Goal: Check status: Check status

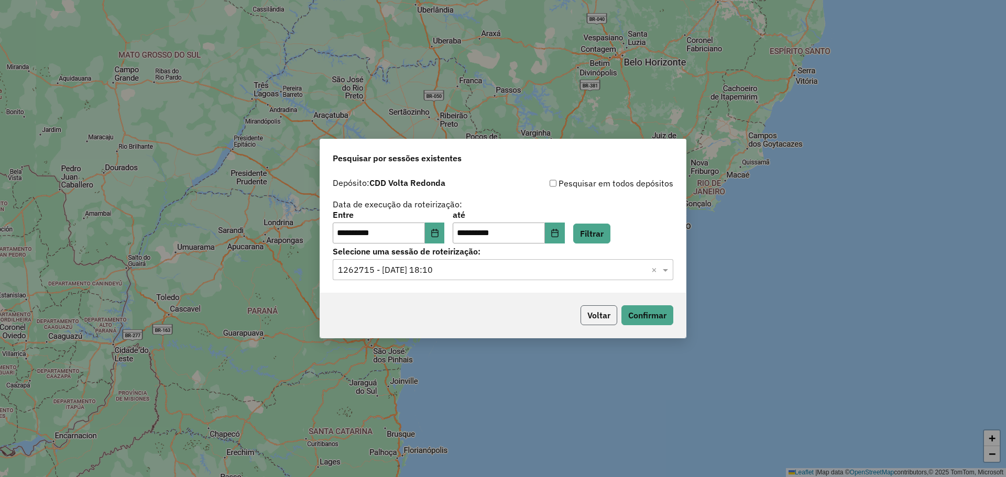
click at [591, 322] on button "Voltar" at bounding box center [598, 315] width 37 height 20
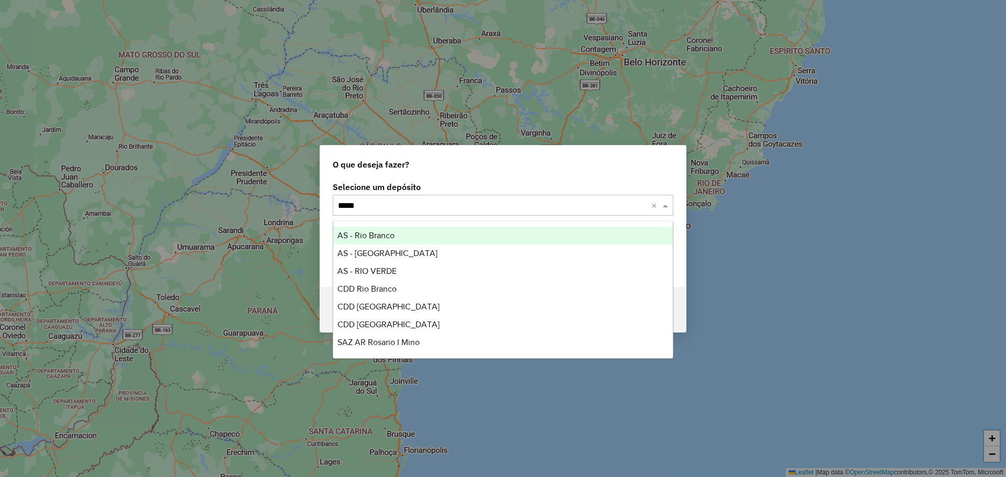
type input "******"
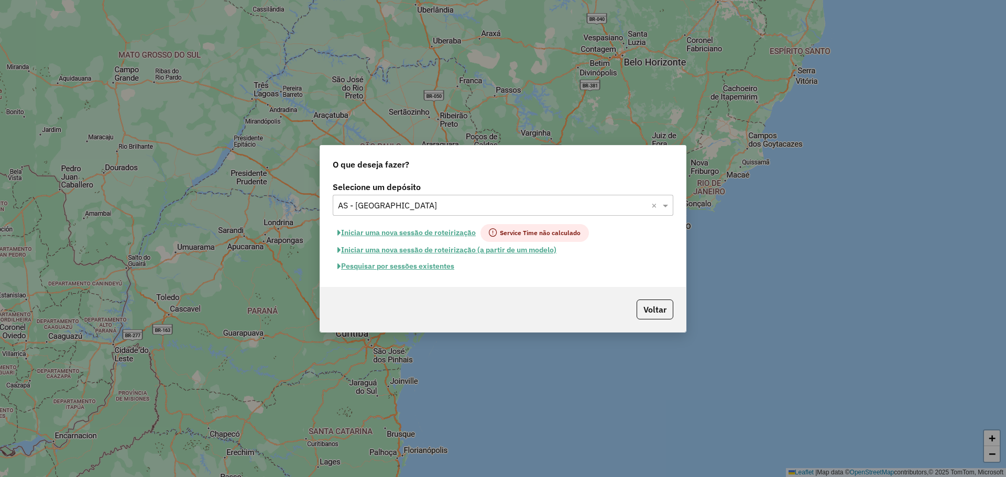
click at [423, 266] on button "Pesquisar por sessões existentes" at bounding box center [396, 266] width 126 height 16
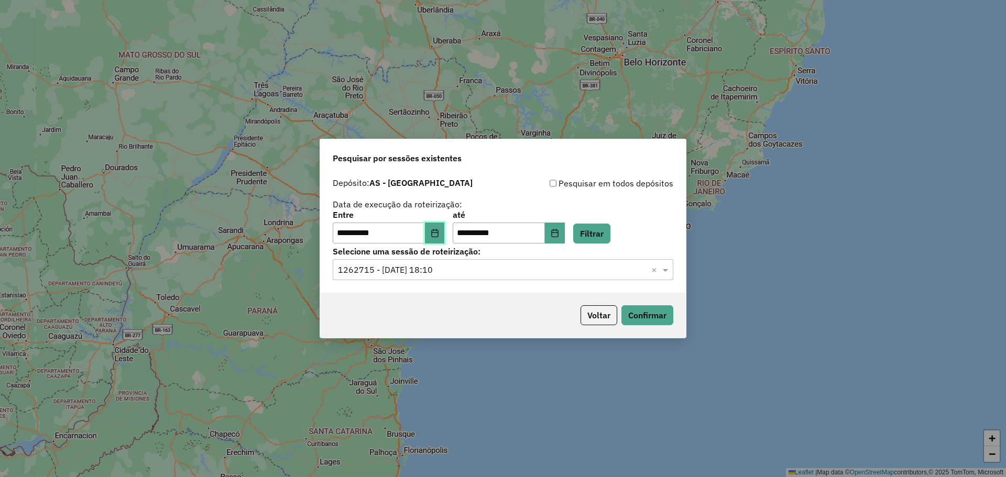
click at [445, 233] on button "Choose Date" at bounding box center [435, 233] width 20 height 21
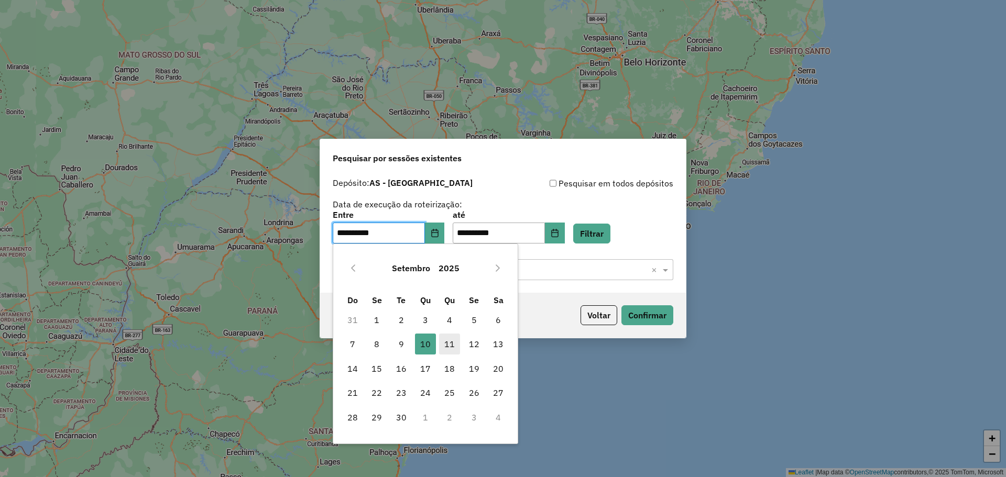
click at [454, 342] on span "11" at bounding box center [449, 344] width 21 height 21
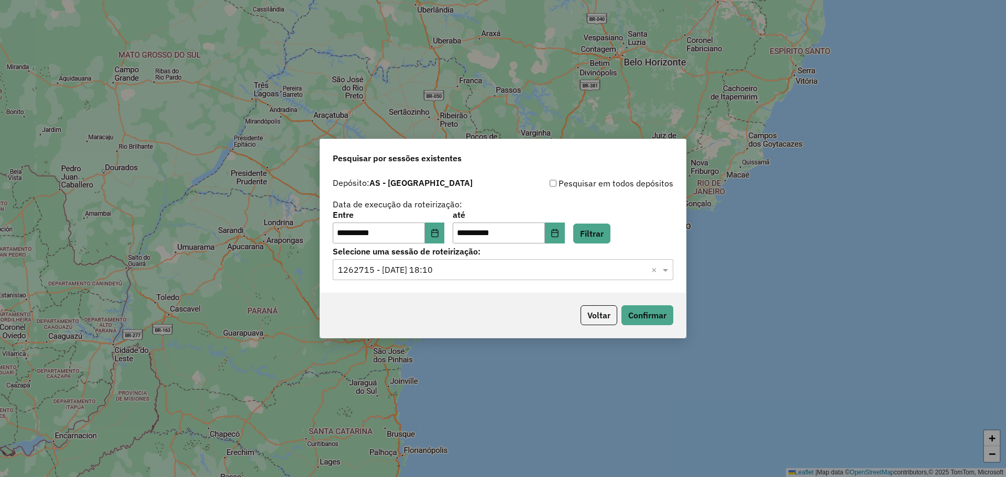
click at [616, 223] on div "**********" at bounding box center [503, 227] width 340 height 32
click at [610, 229] on button "Filtrar" at bounding box center [591, 234] width 37 height 20
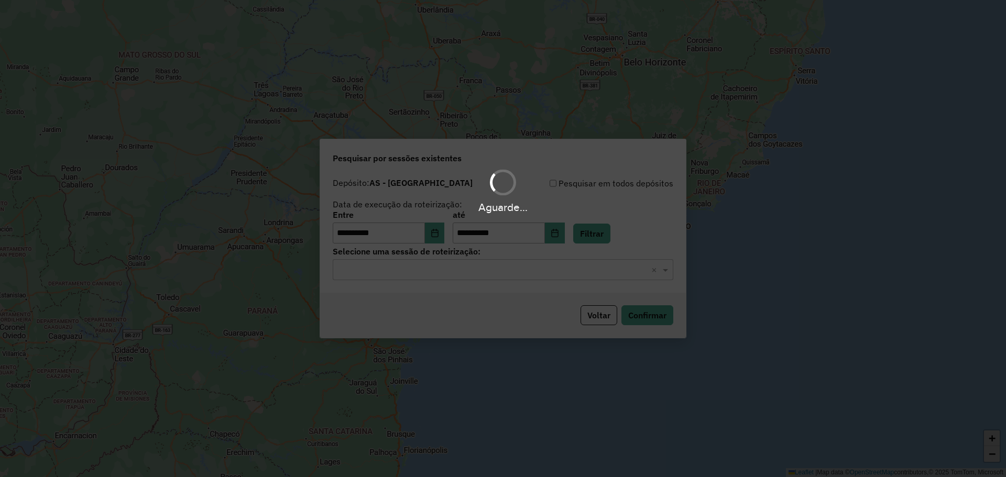
click at [500, 273] on div "Aguarde..." at bounding box center [503, 238] width 1006 height 477
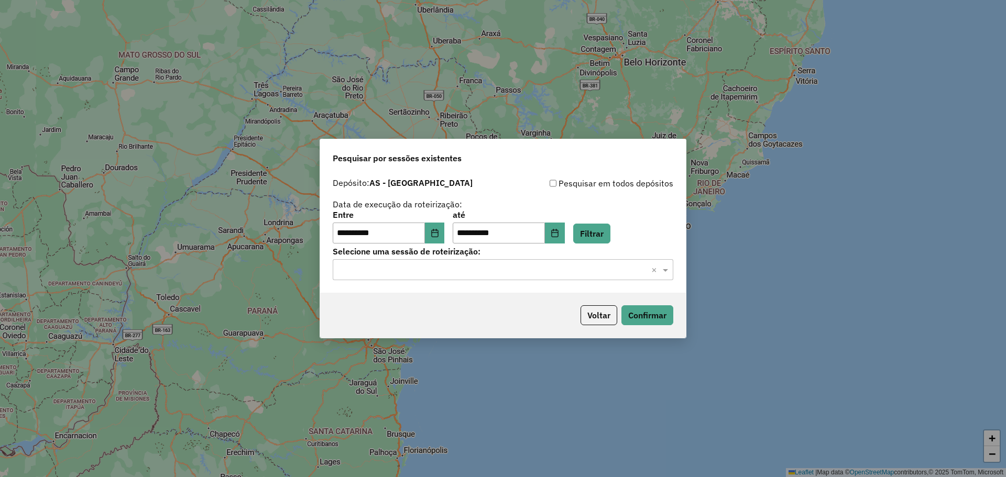
click at [500, 273] on input "text" at bounding box center [492, 270] width 309 height 13
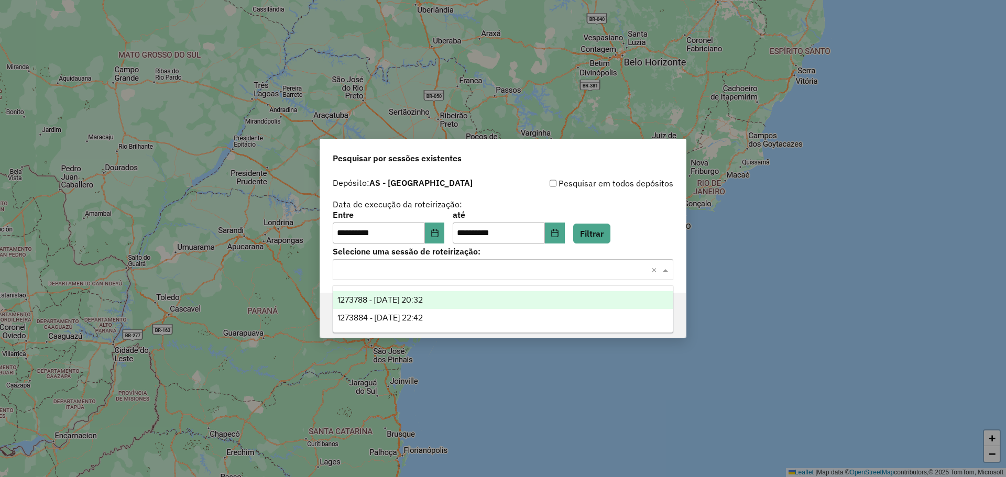
click at [468, 301] on div "1273788 - 11/09/2025 20:32" at bounding box center [502, 300] width 339 height 18
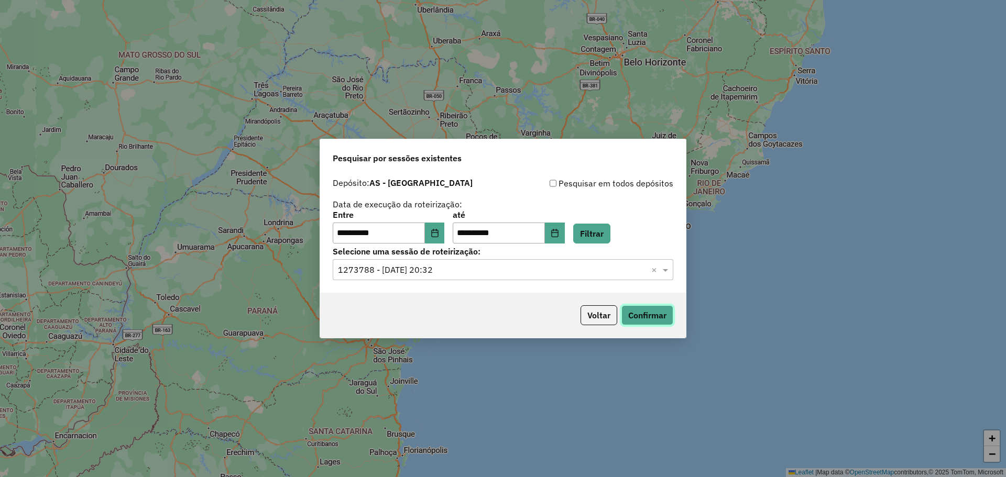
click at [633, 317] on button "Confirmar" at bounding box center [647, 315] width 52 height 20
click at [621, 305] on button "Confirmar" at bounding box center [647, 315] width 52 height 20
click at [521, 271] on input "text" at bounding box center [492, 270] width 309 height 13
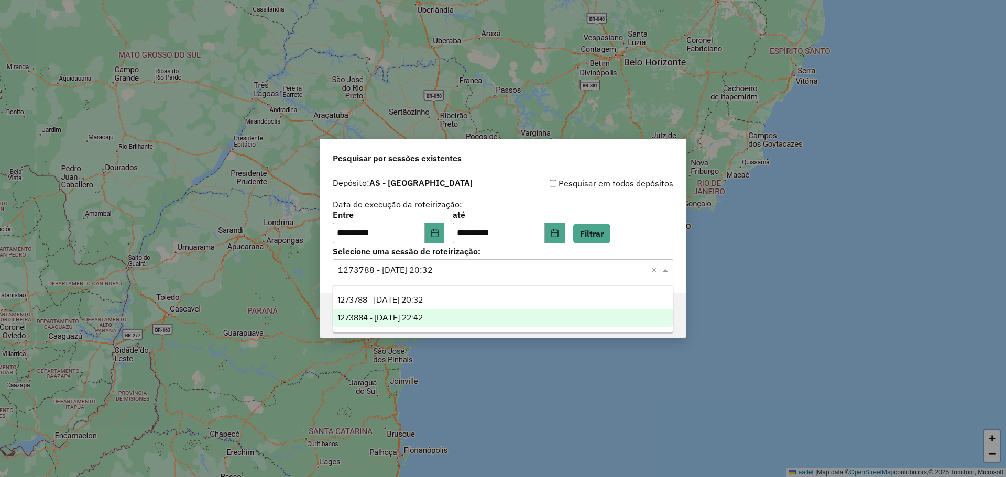
click at [521, 313] on div "1273884 - 11/09/2025 22:42" at bounding box center [502, 318] width 339 height 18
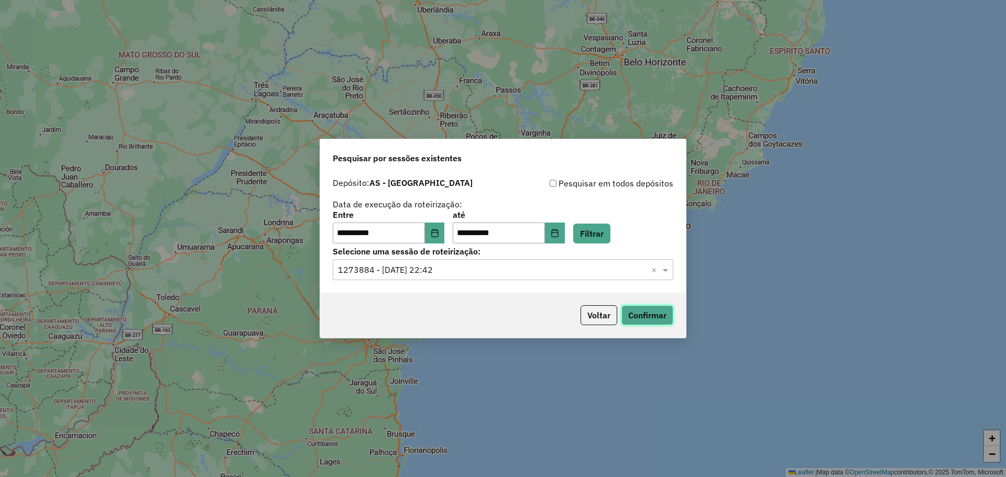
click at [635, 319] on button "Confirmar" at bounding box center [647, 315] width 52 height 20
click at [559, 220] on label "até" at bounding box center [509, 214] width 112 height 13
click at [565, 227] on button "Choose Date" at bounding box center [555, 233] width 20 height 21
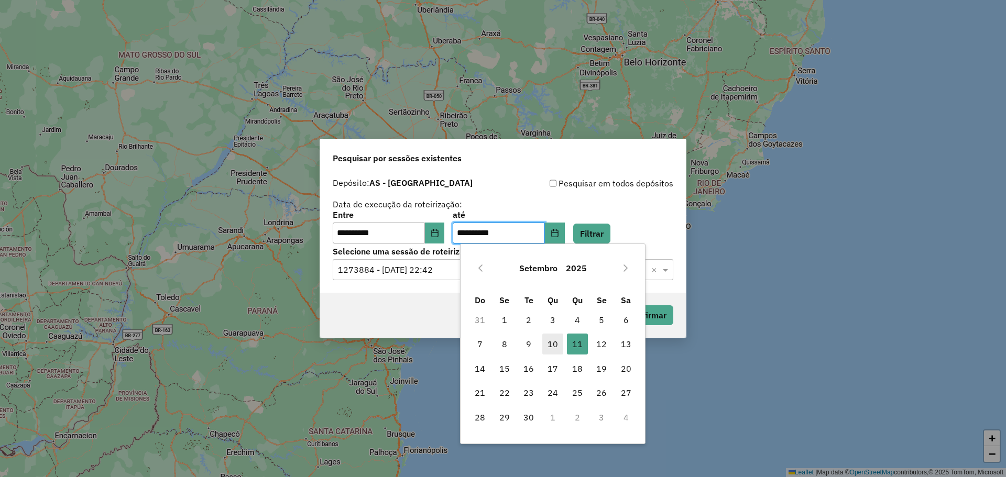
click at [557, 337] on span "10" at bounding box center [552, 344] width 21 height 21
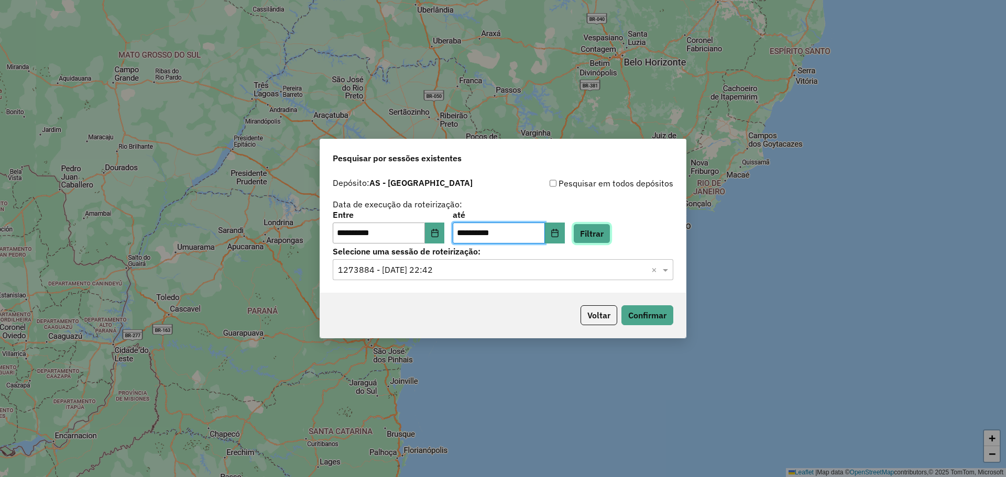
click at [599, 234] on button "Filtrar" at bounding box center [591, 234] width 37 height 20
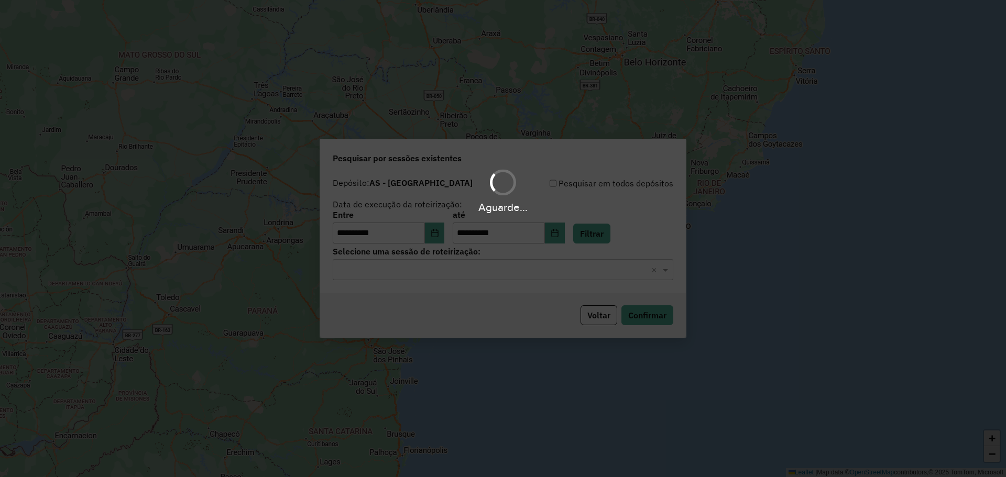
click at [518, 274] on input "text" at bounding box center [492, 270] width 309 height 13
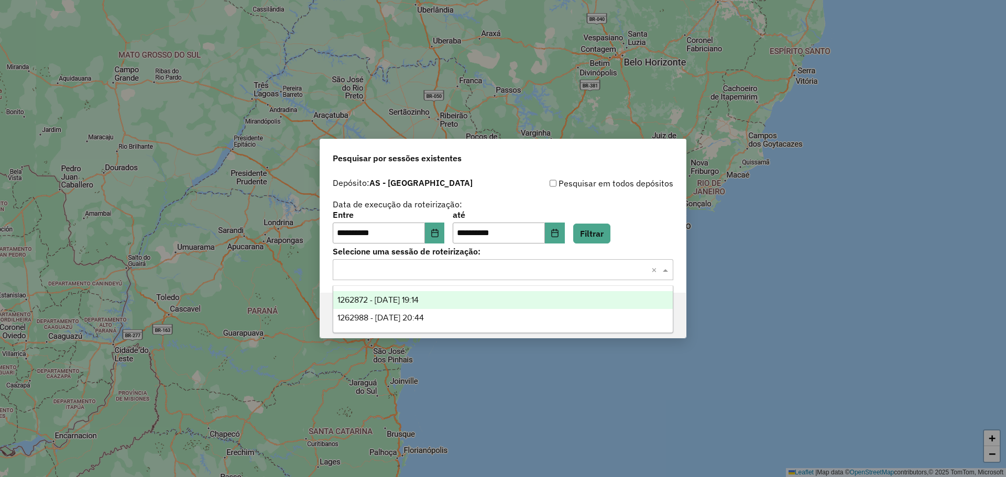
click at [518, 274] on input "text" at bounding box center [492, 270] width 309 height 13
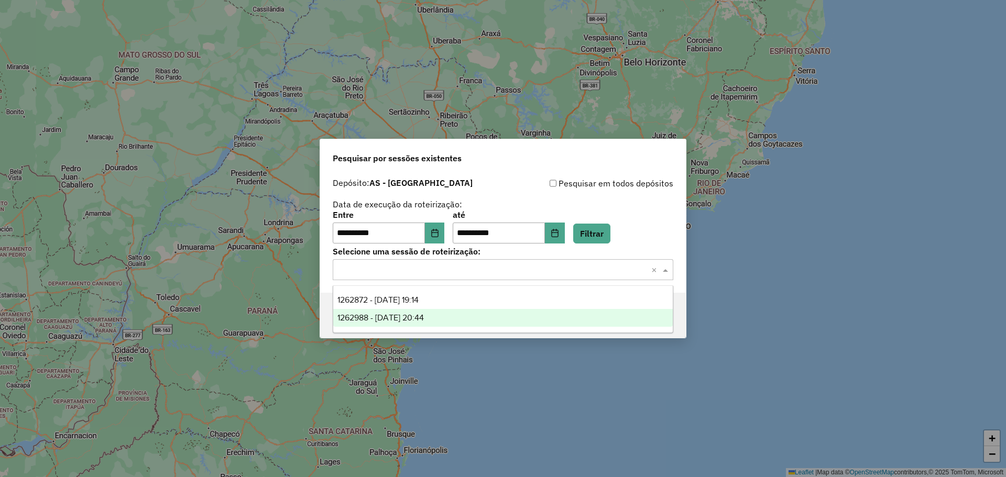
click at [501, 313] on div "1262988 - 10/09/2025 20:44" at bounding box center [502, 318] width 339 height 18
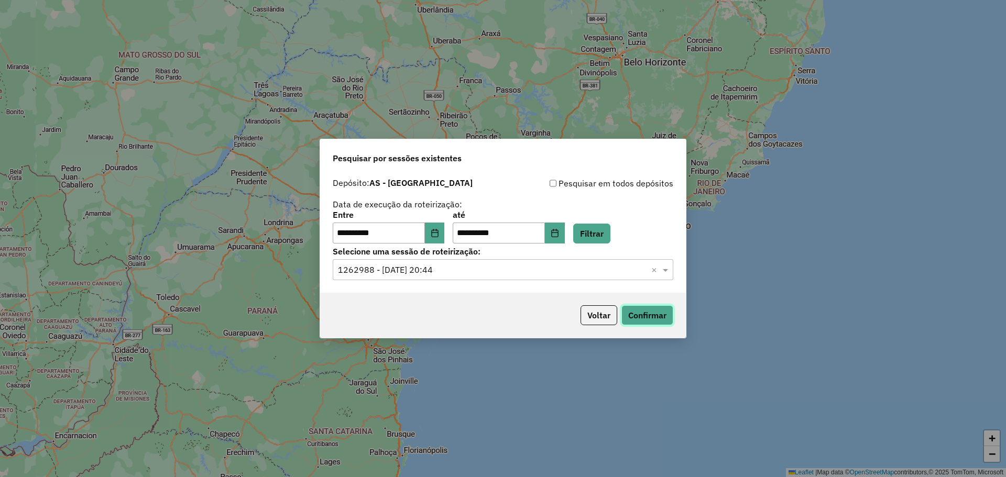
click at [635, 315] on button "Confirmar" at bounding box center [647, 315] width 52 height 20
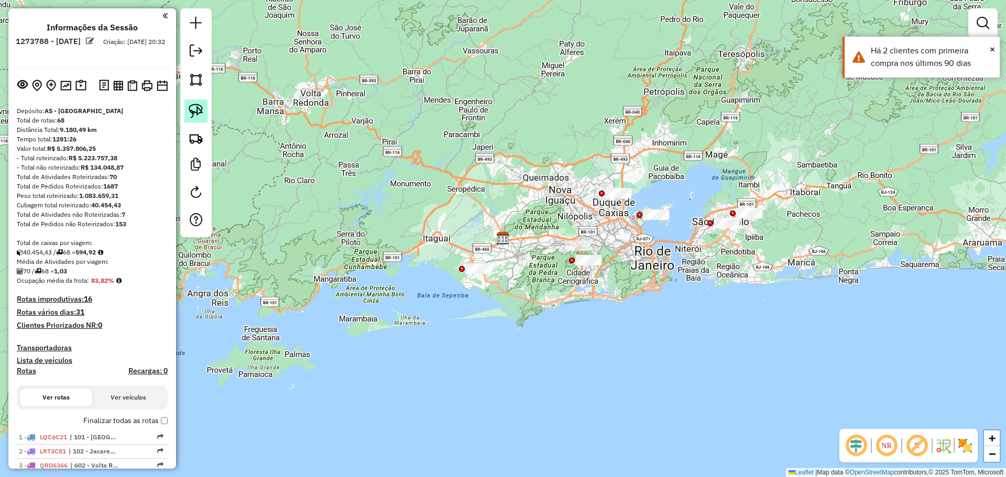
click at [194, 108] on img at bounding box center [196, 111] width 15 height 15
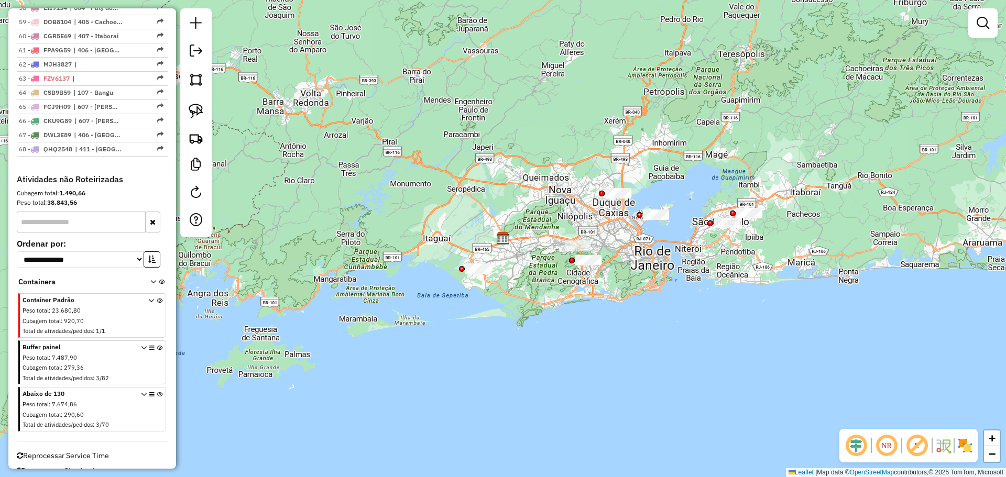
scroll to position [1236, 0]
click at [109, 347] on span "Buffer painel" at bounding box center [79, 346] width 113 height 9
click at [157, 349] on icon at bounding box center [160, 364] width 6 height 39
click at [157, 299] on icon at bounding box center [160, 316] width 6 height 39
click at [202, 105] on img at bounding box center [196, 111] width 15 height 15
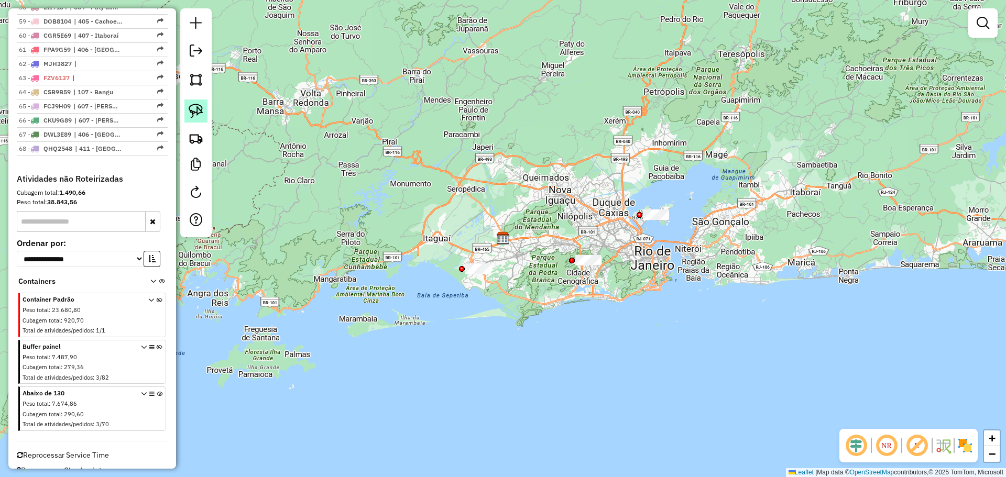
click at [202, 105] on img at bounding box center [196, 111] width 15 height 15
drag, startPoint x: 448, startPoint y: 262, endPoint x: 516, endPoint y: 280, distance: 70.9
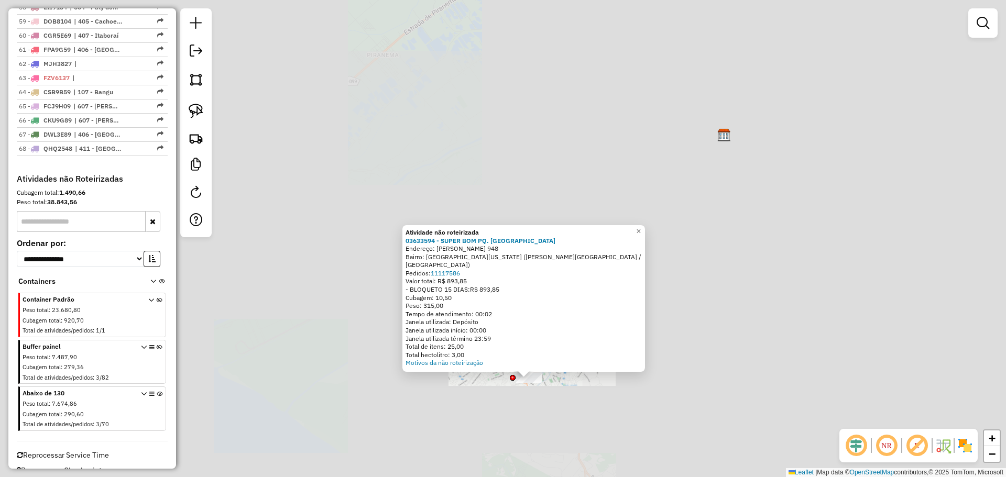
click at [616, 395] on div "Atividade não roteirizada 03633594 - SUPER BOM PQ. CALABO Endereço: ALBERTO LAM…" at bounding box center [503, 238] width 1006 height 477
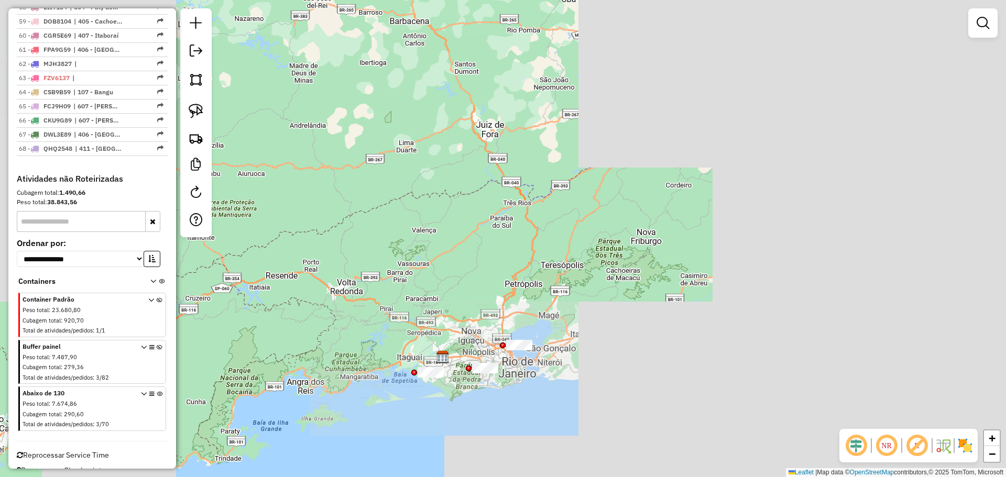
drag, startPoint x: 663, startPoint y: 351, endPoint x: 463, endPoint y: 350, distance: 199.0
click at [463, 350] on div "Janela de atendimento Grade de atendimento Capacidade Transportadoras Veículos …" at bounding box center [503, 238] width 1006 height 477
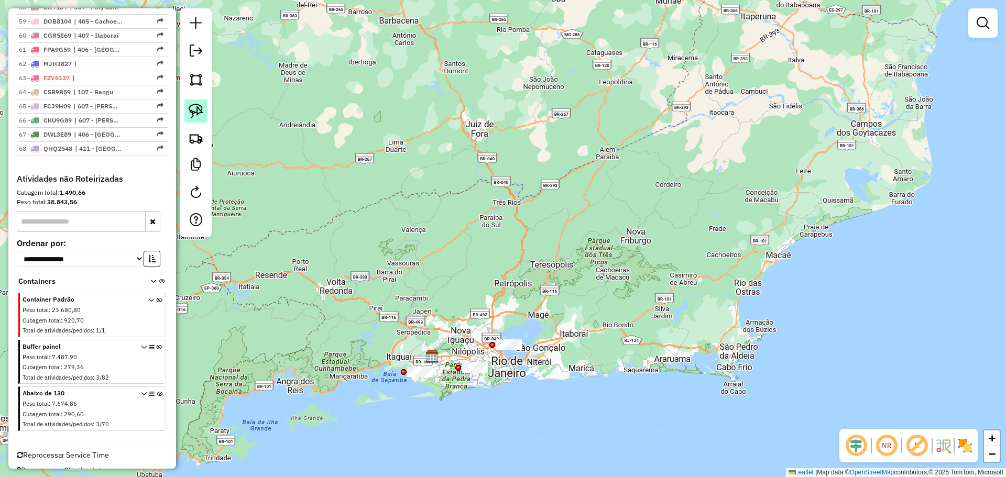
click at [193, 114] on img at bounding box center [196, 111] width 15 height 15
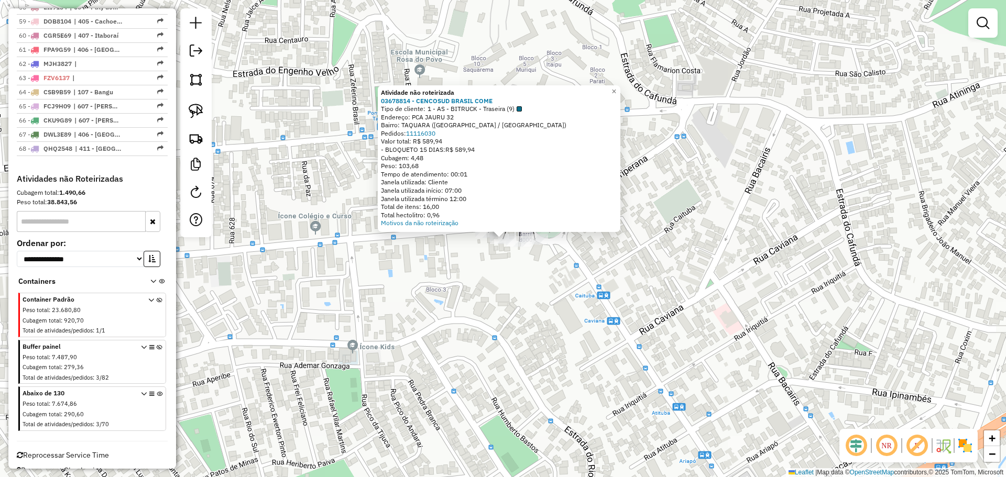
click at [323, 186] on div "Atividade não roteirizada 03678814 - CENCOSUD BRASIL COME Tipo de cliente: 1 - …" at bounding box center [503, 238] width 1006 height 477
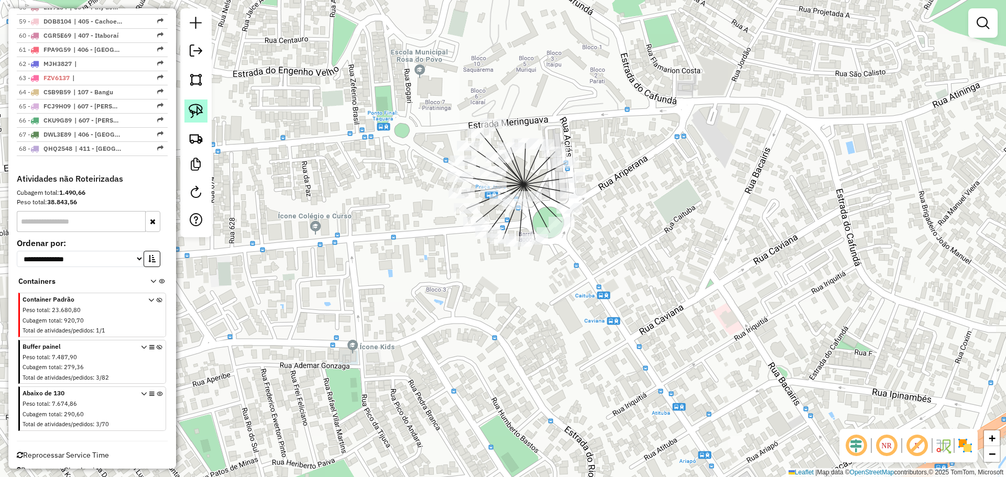
click at [207, 101] on link at bounding box center [195, 111] width 23 height 23
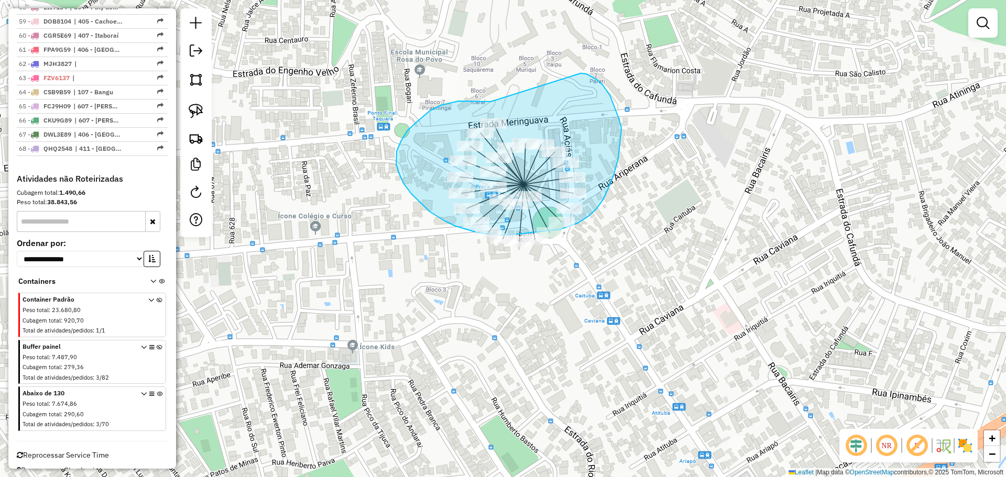
drag, startPoint x: 477, startPoint y: 101, endPoint x: 580, endPoint y: 73, distance: 106.8
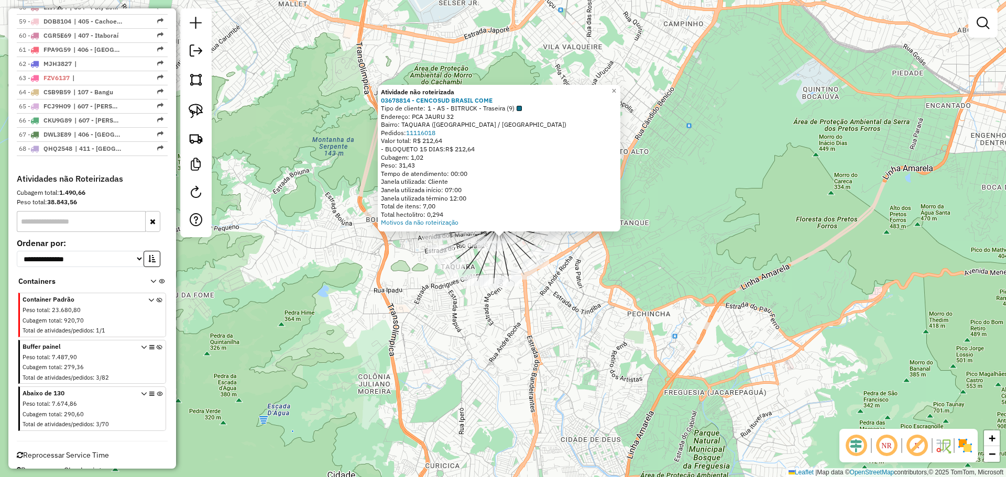
click at [535, 346] on div "Atividade não roteirizada 03678814 - CENCOSUD BRASIL COME Tipo de cliente: 1 - …" at bounding box center [503, 238] width 1006 height 477
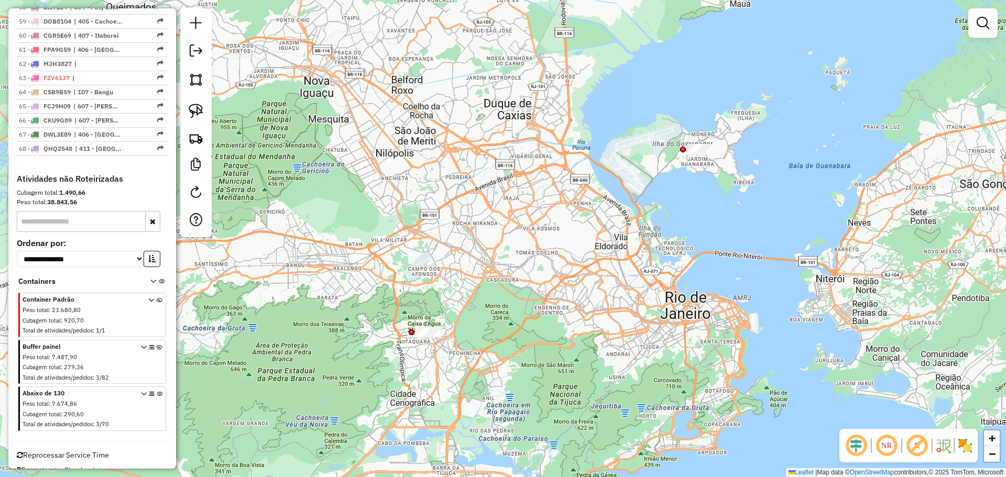
drag, startPoint x: 597, startPoint y: 228, endPoint x: 380, endPoint y: 256, distance: 219.1
click at [380, 256] on div "Janela de atendimento Grade de atendimento Capacidade Transportadoras Veículos …" at bounding box center [503, 238] width 1006 height 477
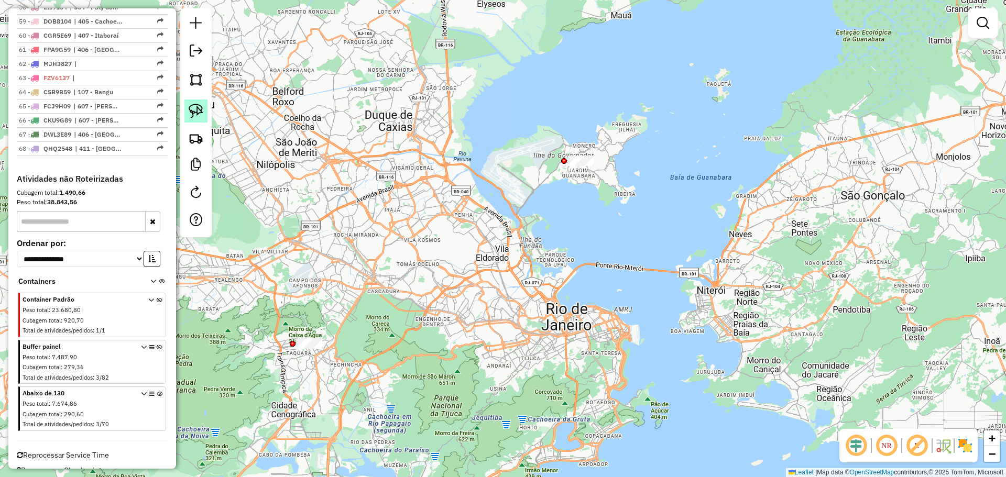
click at [192, 110] on img at bounding box center [196, 111] width 15 height 15
drag, startPoint x: 568, startPoint y: 133, endPoint x: 643, endPoint y: 113, distance: 77.9
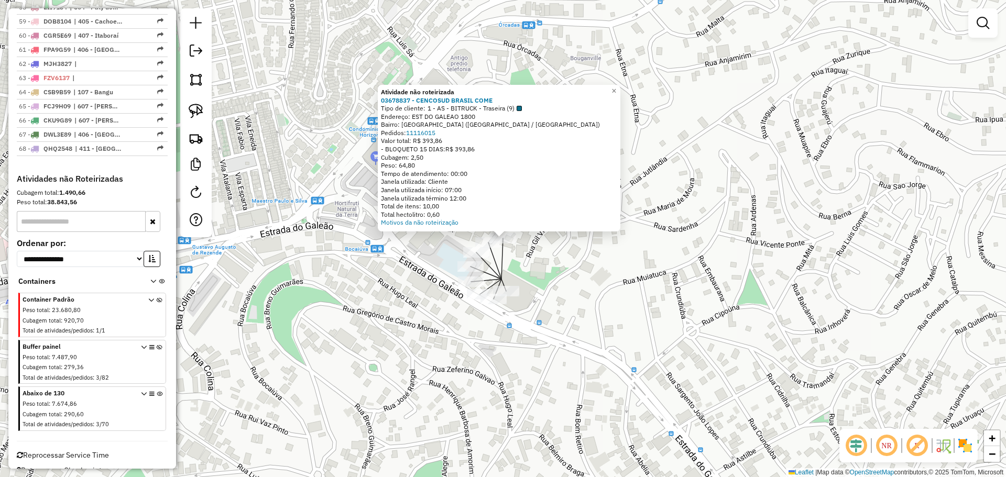
click at [358, 352] on div "Atividade não roteirizada 03678837 - CENCOSUD BRASIL COME Tipo de cliente: 1 - …" at bounding box center [503, 238] width 1006 height 477
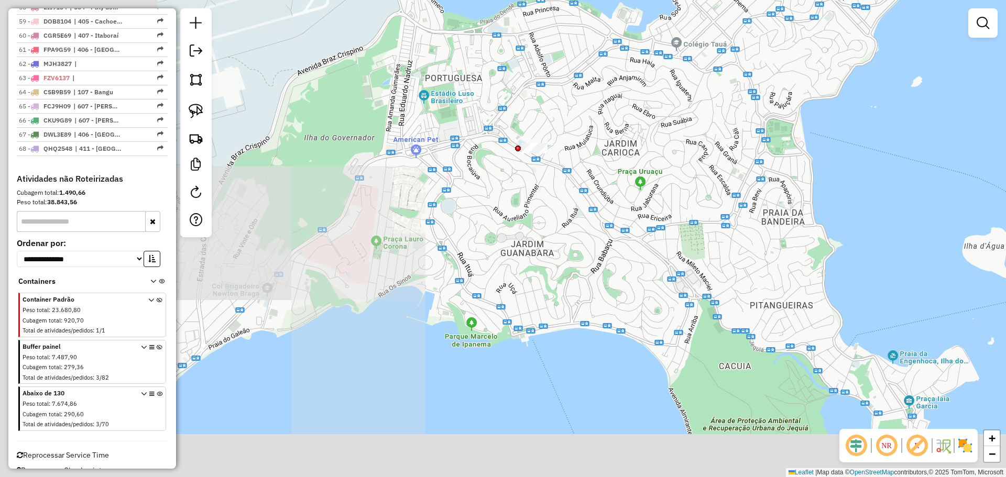
drag, startPoint x: 411, startPoint y: 253, endPoint x: 522, endPoint y: 149, distance: 152.3
click at [522, 149] on div "Janela de atendimento Grade de atendimento Capacidade Transportadoras Veículos …" at bounding box center [503, 238] width 1006 height 477
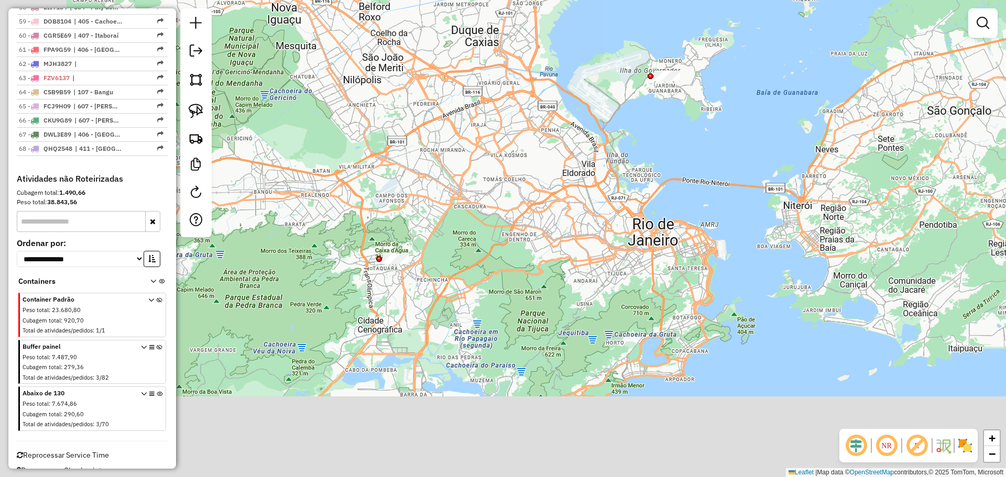
drag, startPoint x: 383, startPoint y: 260, endPoint x: 677, endPoint y: 115, distance: 327.9
click at [677, 115] on div "Janela de atendimento Grade de atendimento Capacidade Transportadoras Veículos …" at bounding box center [503, 238] width 1006 height 477
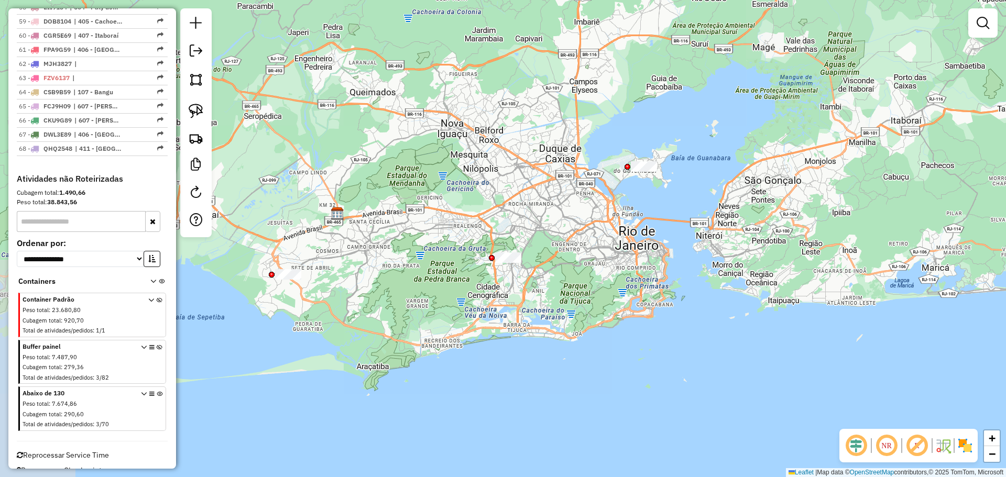
drag, startPoint x: 376, startPoint y: 250, endPoint x: 547, endPoint y: 359, distance: 203.4
click at [547, 359] on div "Janela de atendimento Grade de atendimento Capacidade Transportadoras Veículos …" at bounding box center [503, 238] width 1006 height 477
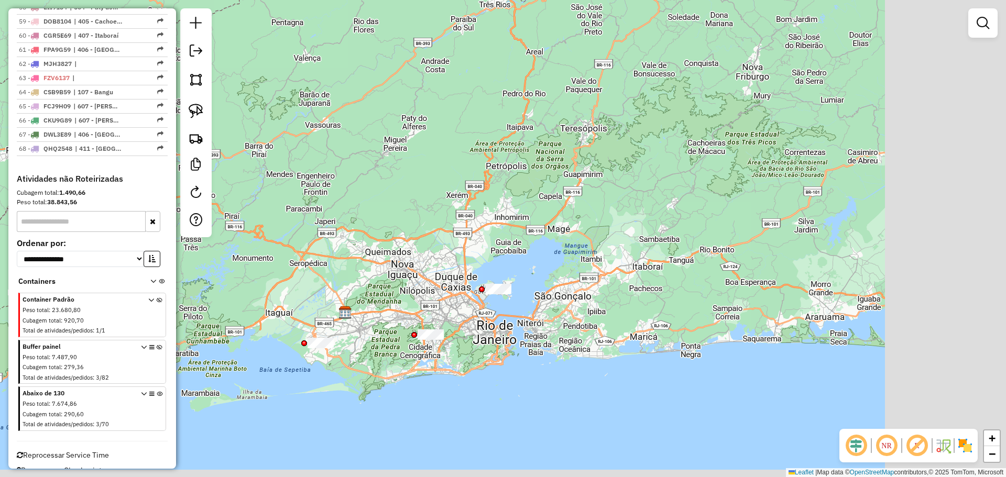
drag, startPoint x: 577, startPoint y: 329, endPoint x: 382, endPoint y: 301, distance: 196.8
click at [382, 301] on div "Janela de atendimento Grade de atendimento Capacidade Transportadoras Veículos …" at bounding box center [503, 238] width 1006 height 477
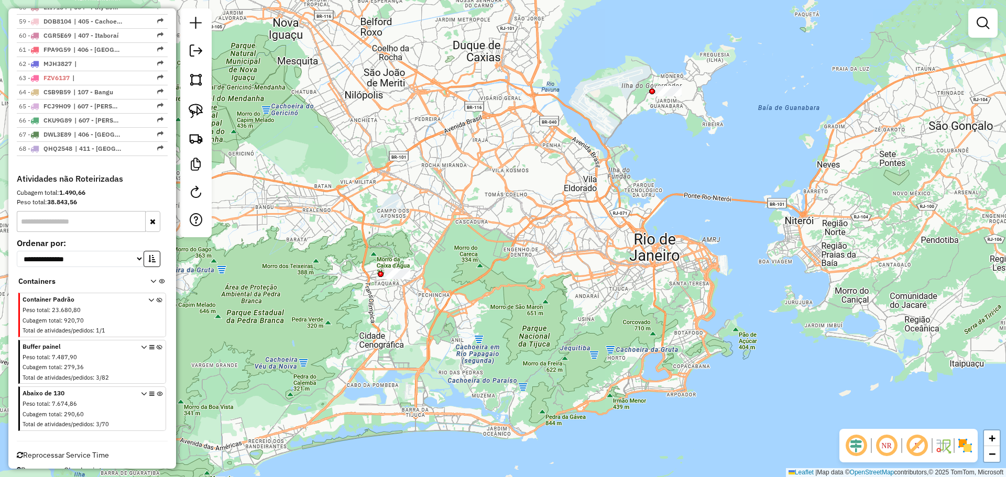
drag, startPoint x: 476, startPoint y: 263, endPoint x: 399, endPoint y: 284, distance: 79.8
click at [399, 284] on div "Janela de atendimento Grade de atendimento Capacidade Transportadoras Veículos …" at bounding box center [503, 238] width 1006 height 477
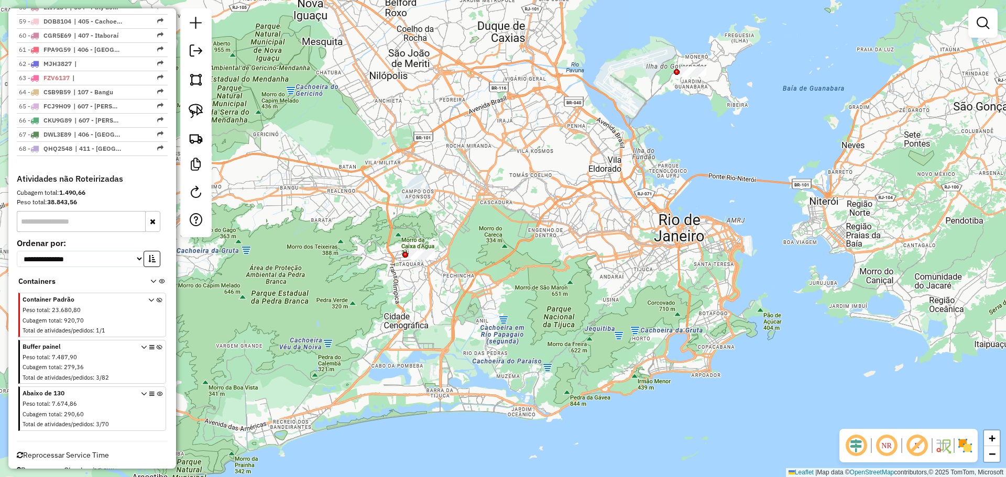
drag, startPoint x: 410, startPoint y: 302, endPoint x: 477, endPoint y: 278, distance: 71.2
click at [477, 278] on div "Janela de atendimento Grade de atendimento Capacidade Transportadoras Veículos …" at bounding box center [503, 238] width 1006 height 477
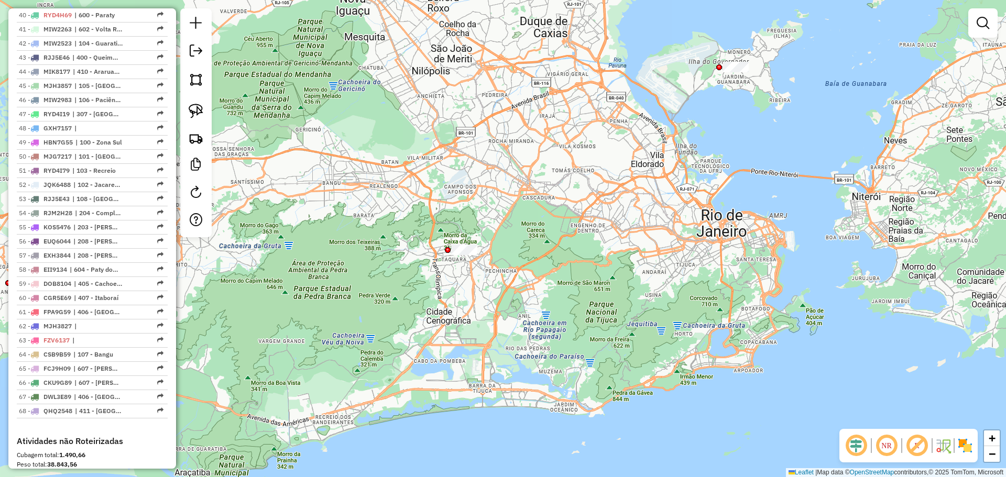
scroll to position [1008, 0]
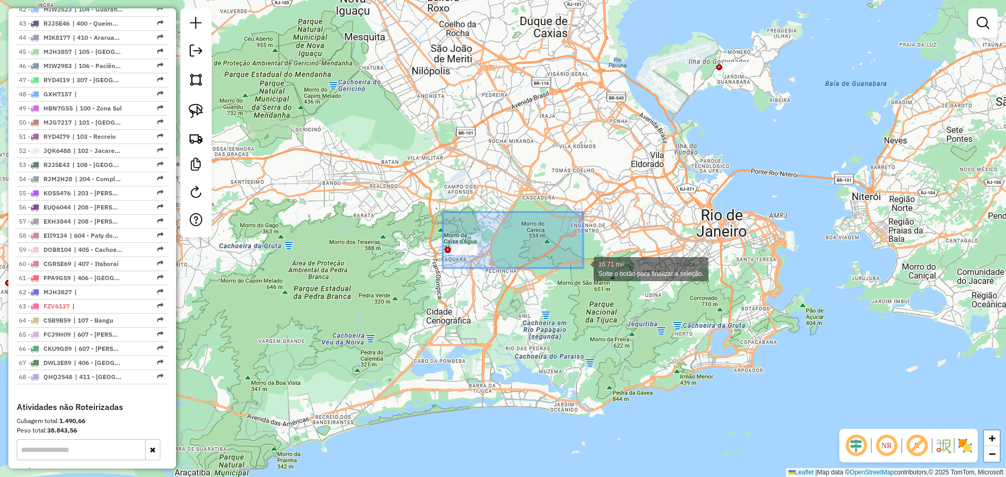
drag, startPoint x: 443, startPoint y: 212, endPoint x: 550, endPoint y: 175, distance: 113.6
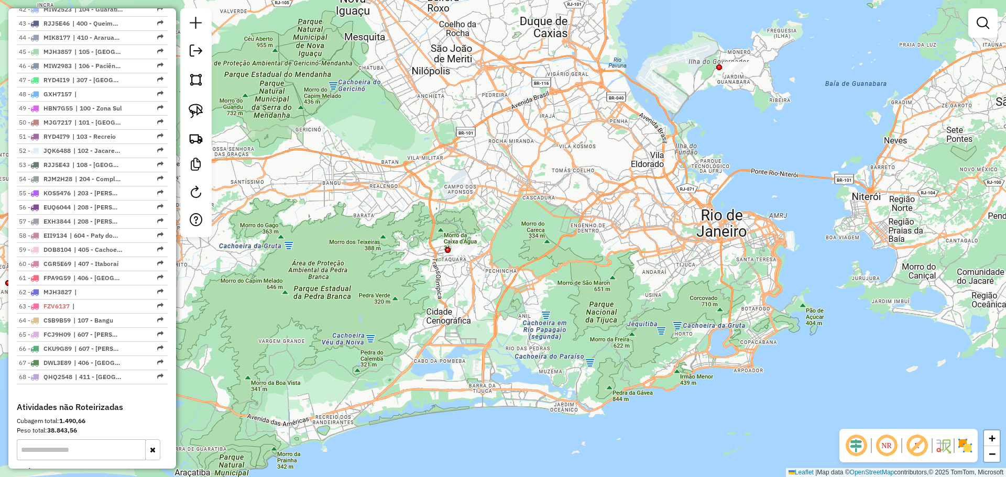
drag, startPoint x: 470, startPoint y: 226, endPoint x: 434, endPoint y: 233, distance: 37.2
click at [434, 233] on div "Janela de atendimento Grade de atendimento Capacidade Transportadoras Veículos …" at bounding box center [503, 238] width 1006 height 477
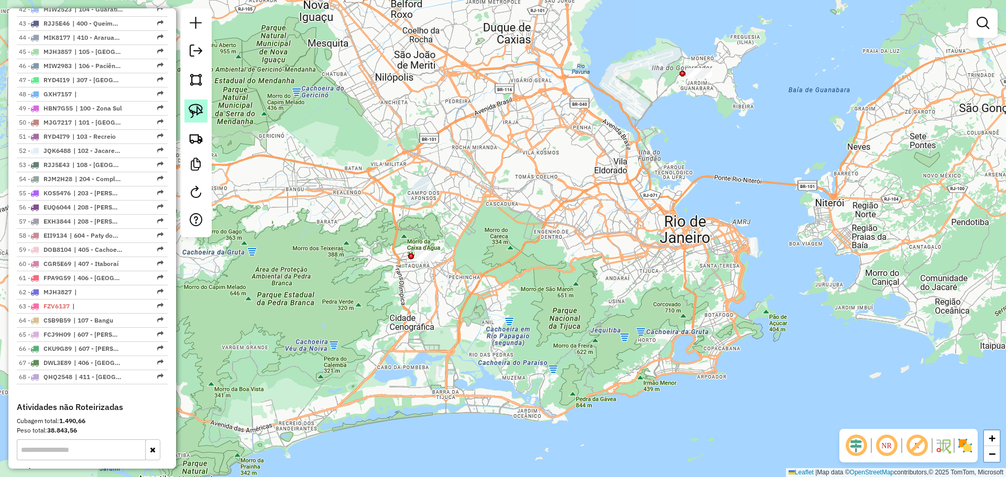
click at [199, 106] on img at bounding box center [196, 111] width 15 height 15
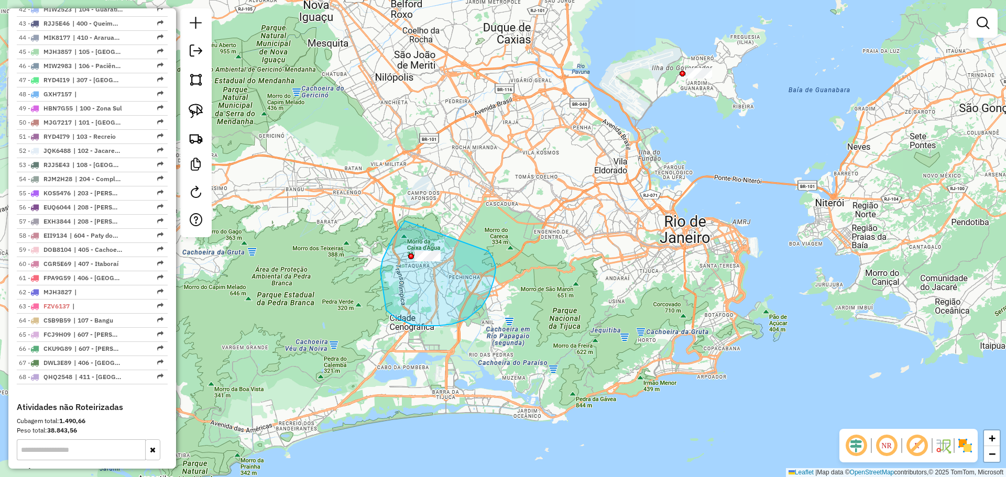
drag, startPoint x: 405, startPoint y: 221, endPoint x: 479, endPoint y: 240, distance: 76.7
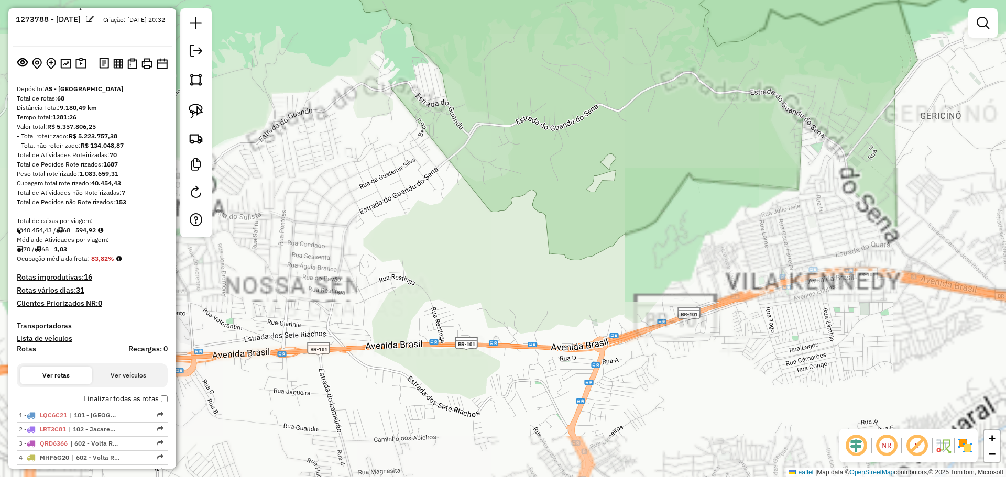
scroll to position [0, 0]
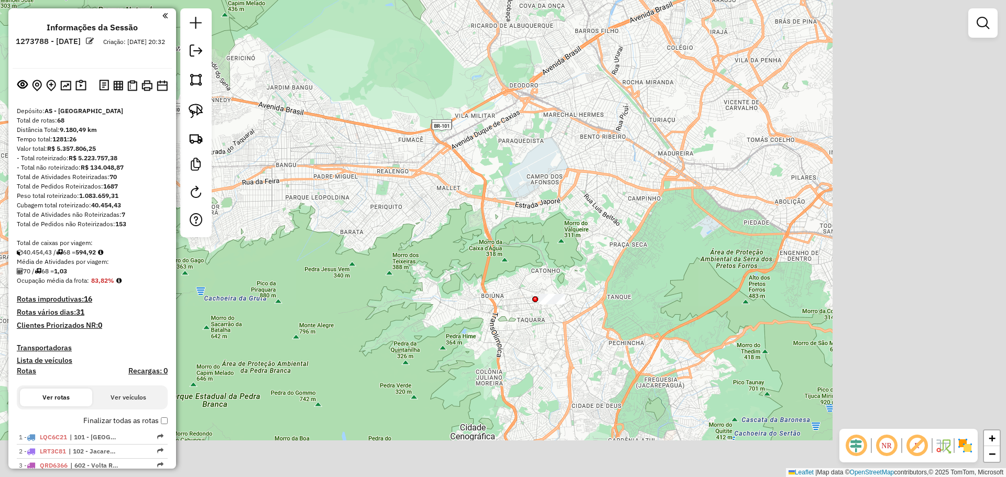
drag, startPoint x: 521, startPoint y: 305, endPoint x: 269, endPoint y: 151, distance: 296.0
click at [269, 151] on div "Janela de atendimento Grade de atendimento Capacidade Transportadoras Veículos …" at bounding box center [503, 238] width 1006 height 477
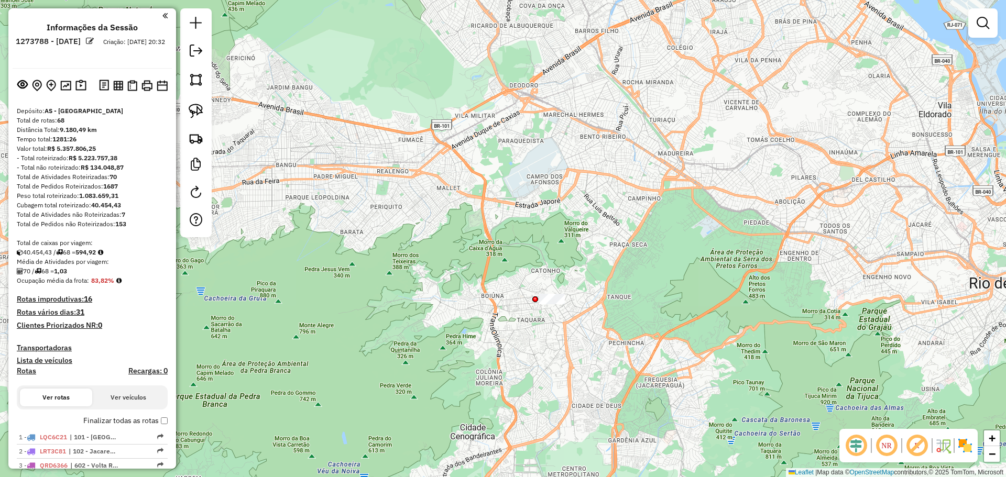
click at [183, 102] on div at bounding box center [195, 122] width 31 height 229
click at [200, 107] on img at bounding box center [196, 111] width 15 height 15
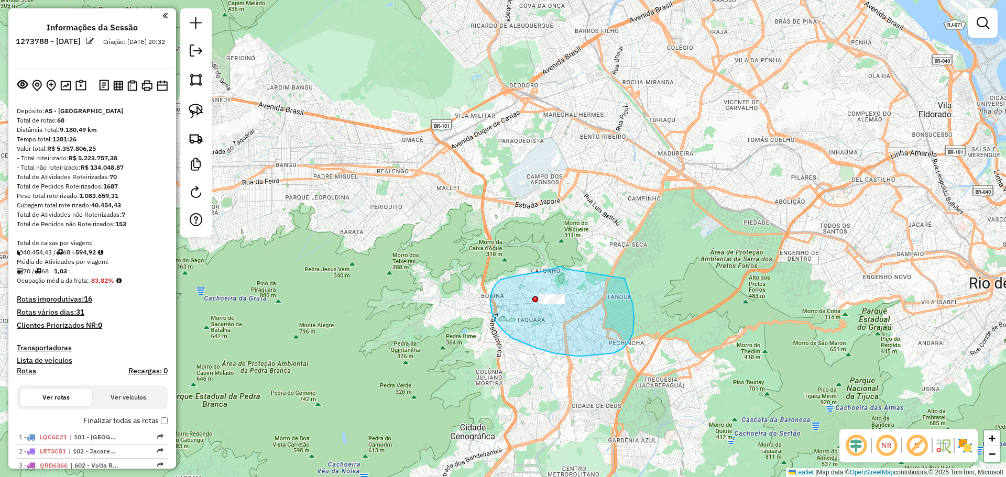
drag, startPoint x: 560, startPoint y: 267, endPoint x: 624, endPoint y: 279, distance: 65.5
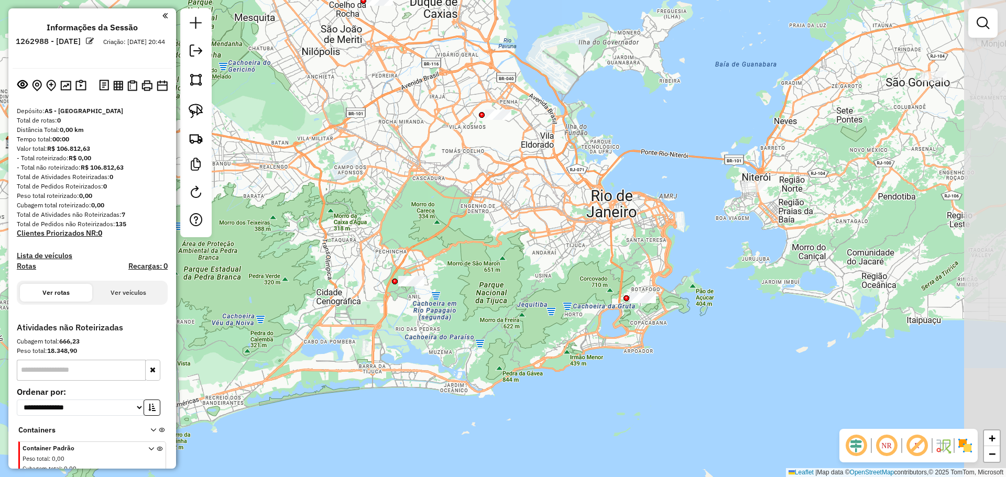
drag, startPoint x: 675, startPoint y: 234, endPoint x: 545, endPoint y: 270, distance: 134.2
click at [545, 270] on div "Janela de atendimento Grade de atendimento Capacidade Transportadoras Veículos …" at bounding box center [503, 238] width 1006 height 477
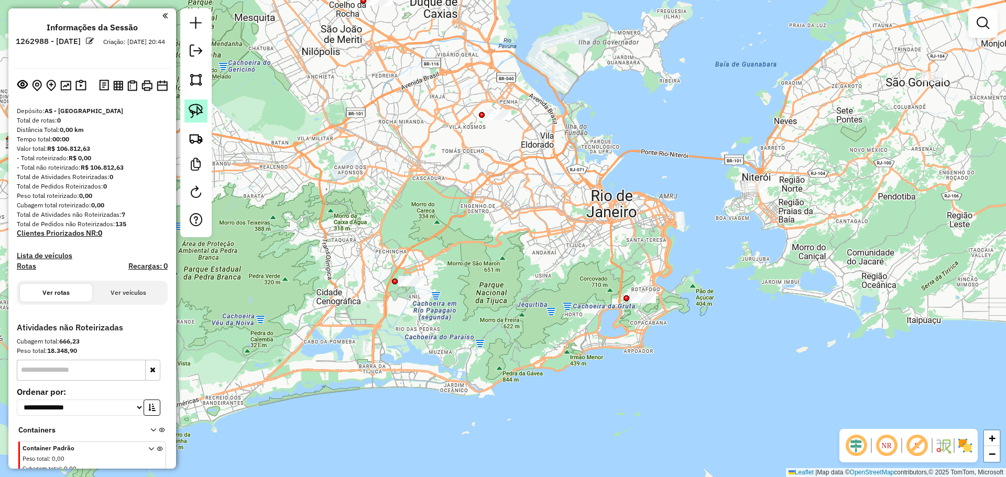
click at [195, 113] on img at bounding box center [196, 111] width 15 height 15
drag, startPoint x: 393, startPoint y: 256, endPoint x: 455, endPoint y: 255, distance: 61.3
